Goal: Check status: Check status

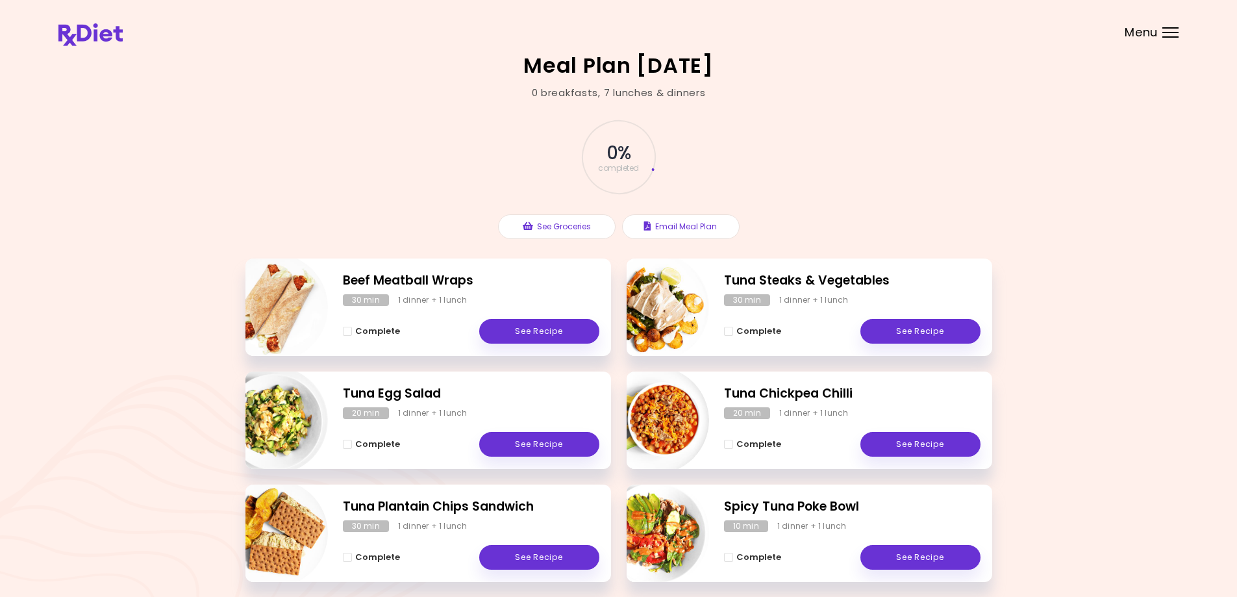
click at [1171, 32] on div at bounding box center [1171, 32] width 16 height 1
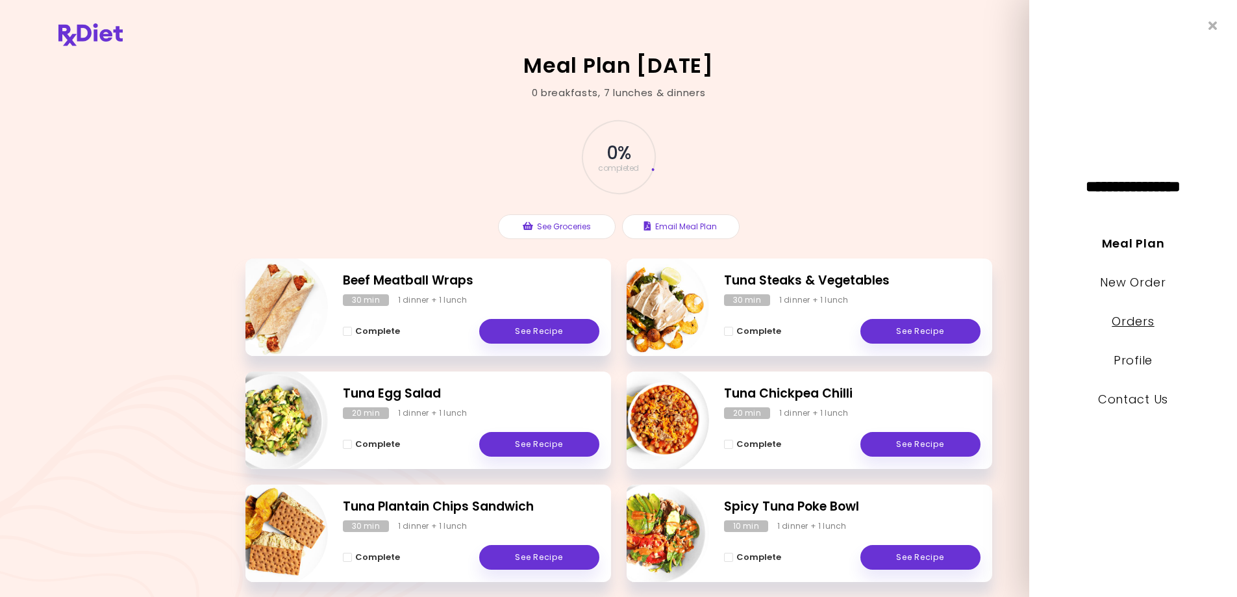
click at [1130, 318] on link "Orders" at bounding box center [1133, 321] width 42 height 16
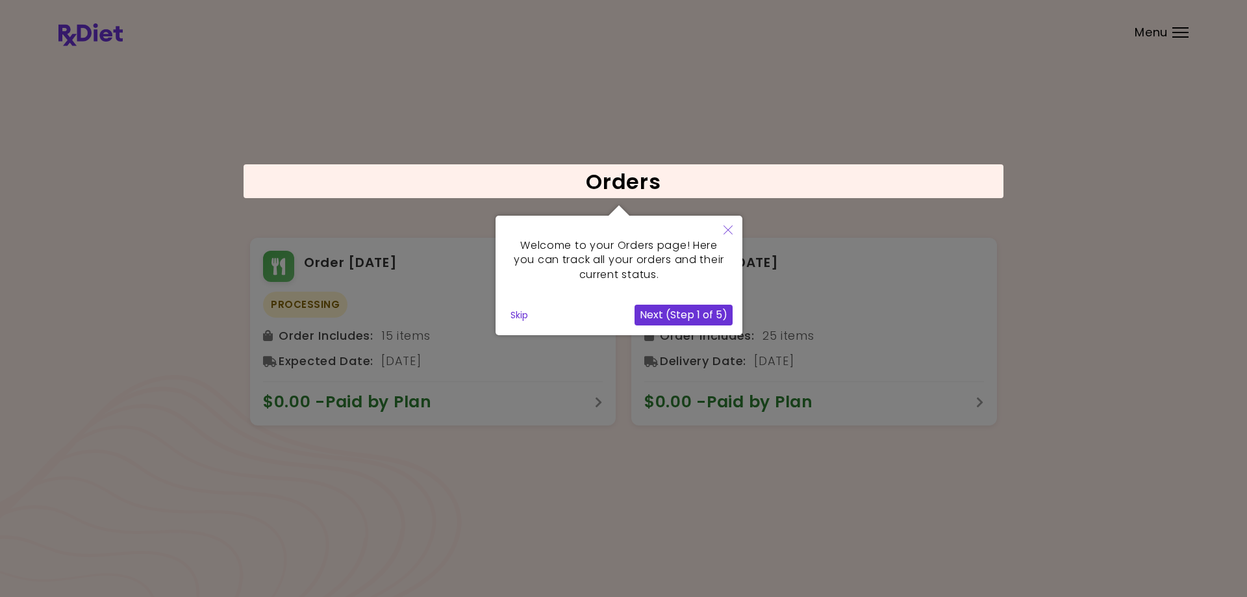
click at [662, 313] on button "Next (Step 1 of 5)" at bounding box center [684, 315] width 98 height 21
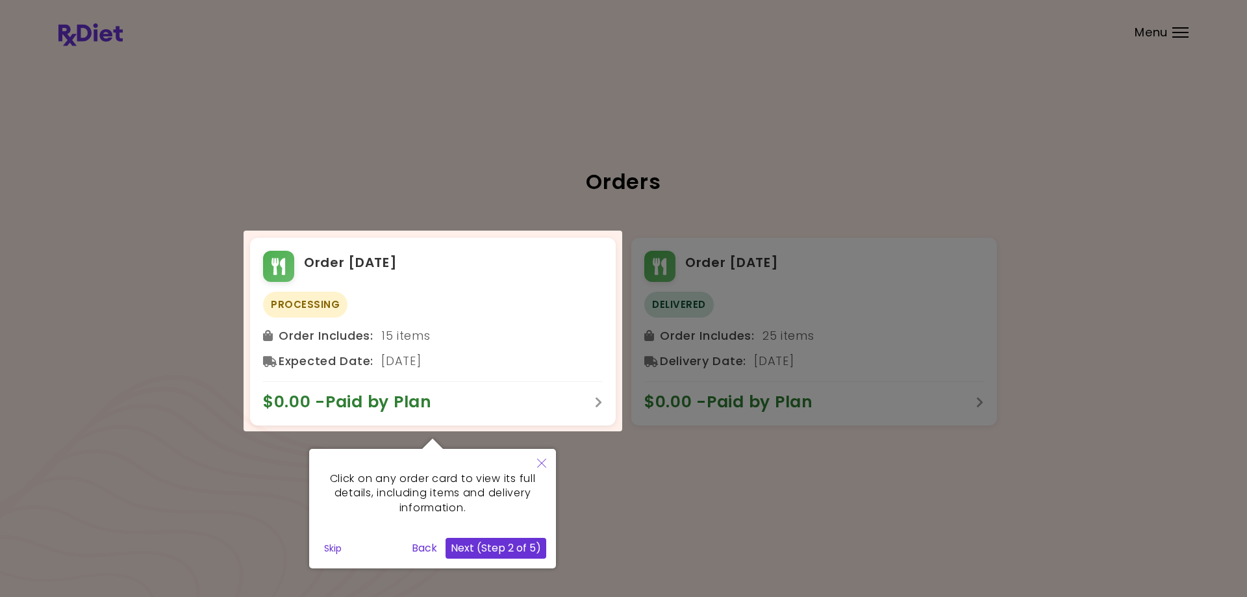
click at [487, 550] on button "Next (Step 2 of 5)" at bounding box center [496, 548] width 101 height 21
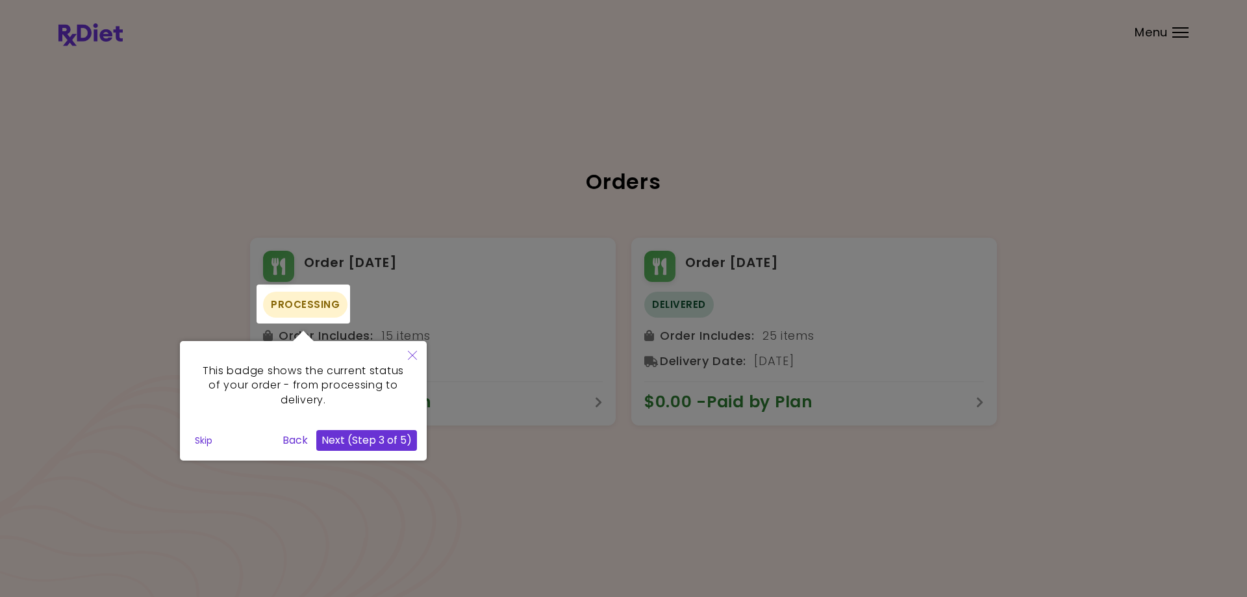
click at [364, 438] on button "Next (Step 3 of 5)" at bounding box center [366, 440] width 101 height 21
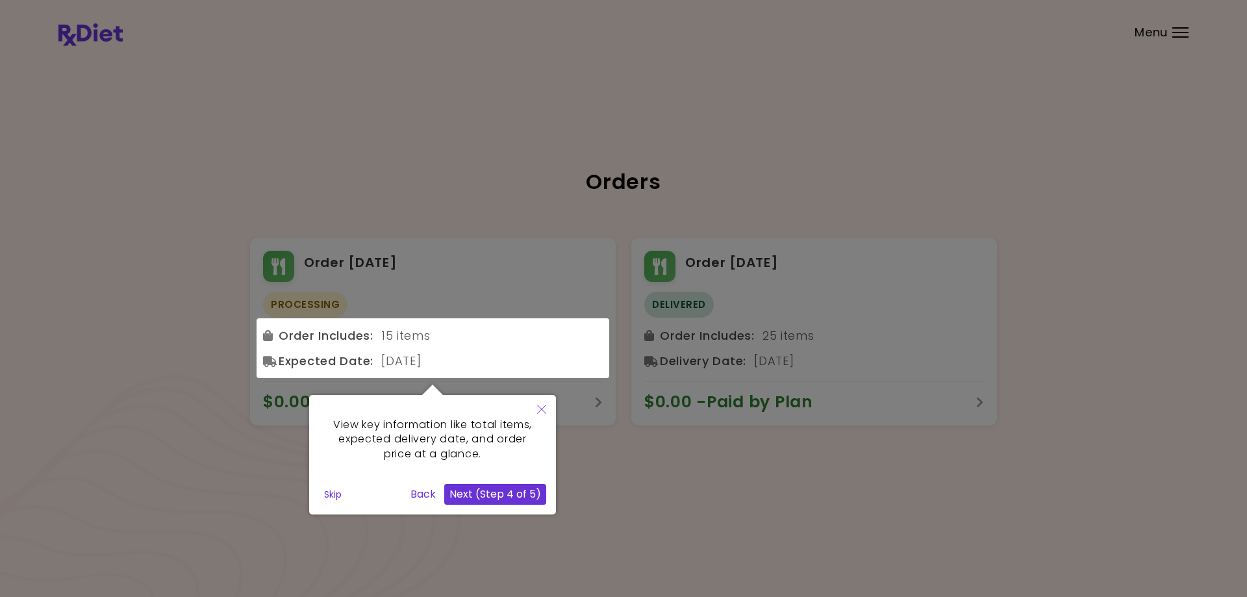
click at [516, 493] on button "Next (Step 4 of 5)" at bounding box center [495, 494] width 102 height 21
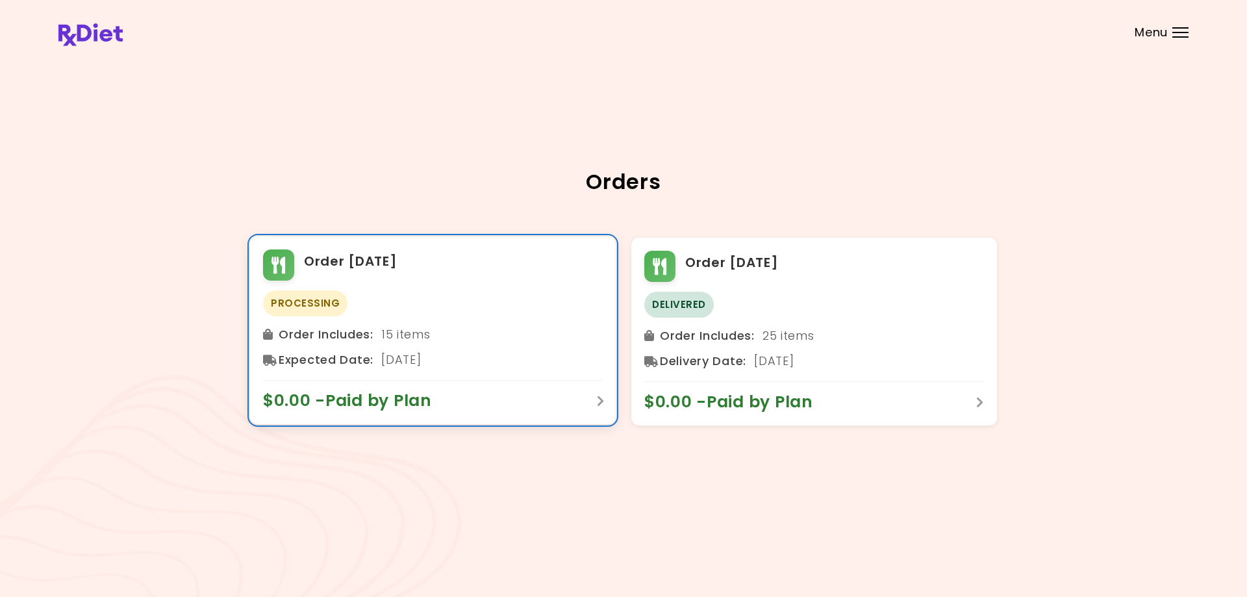
click at [313, 305] on span "Processing" at bounding box center [305, 303] width 84 height 26
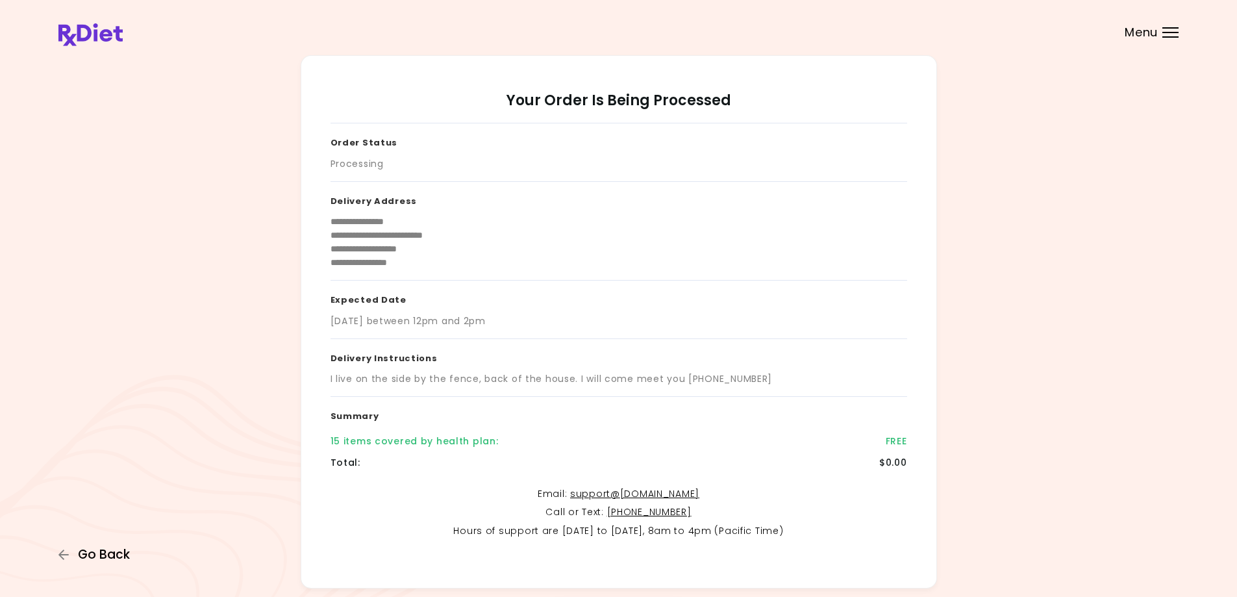
click at [92, 552] on span "Go Back" at bounding box center [104, 555] width 52 height 14
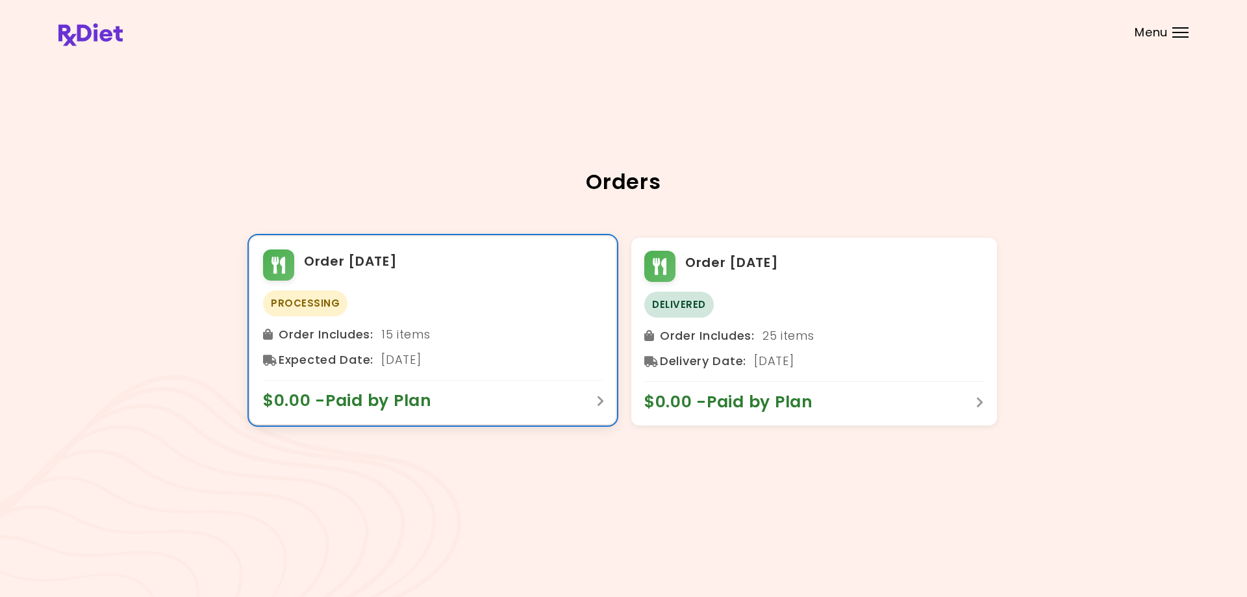
click at [318, 297] on span "Processing" at bounding box center [305, 303] width 84 height 26
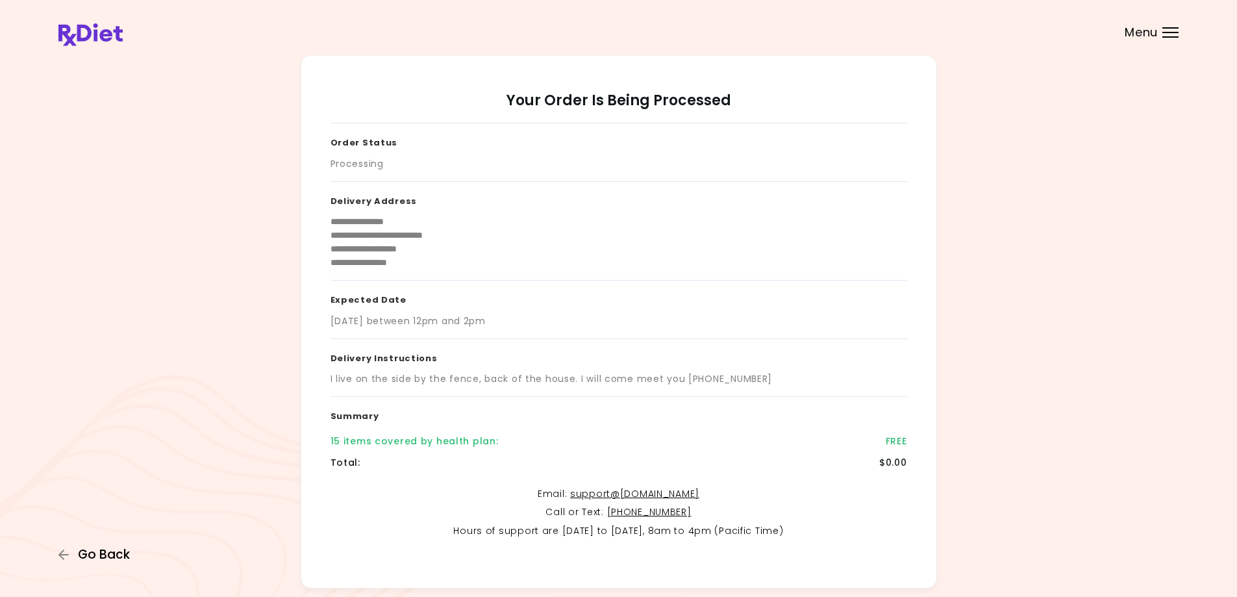
click at [120, 553] on span "Go Back" at bounding box center [104, 555] width 52 height 14
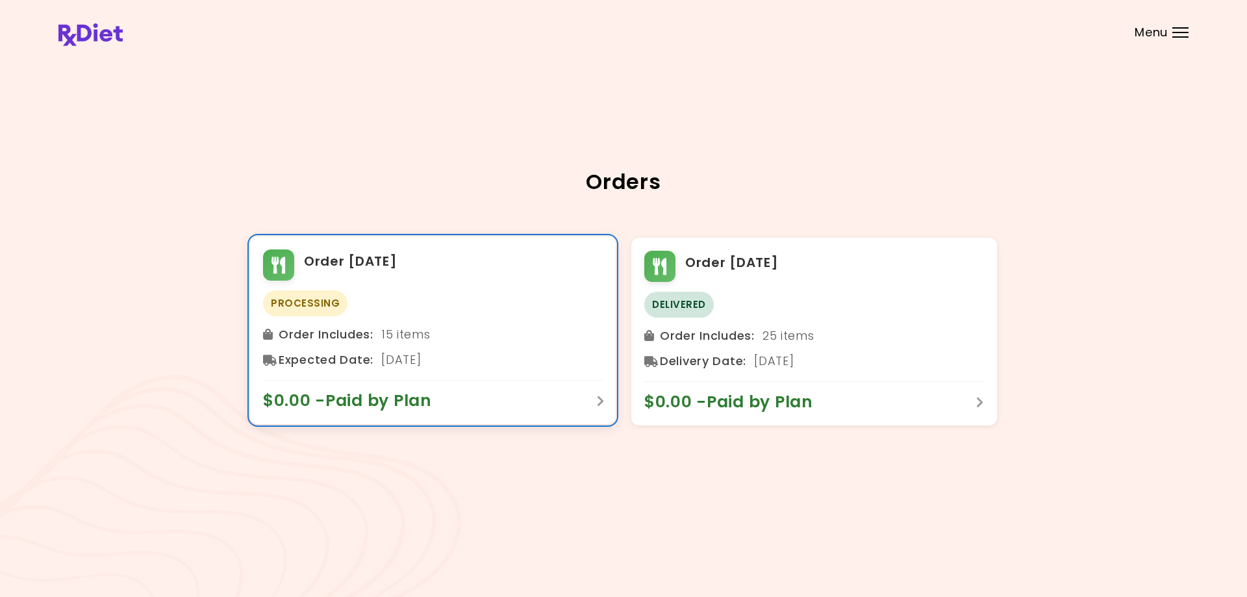
click at [335, 336] on span "Order Includes :" at bounding box center [326, 334] width 95 height 21
